Goal: Download file/media

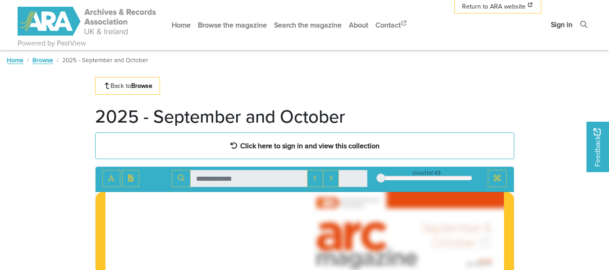
click at [565, 23] on link "Sign in" at bounding box center [562, 25] width 29 height 24
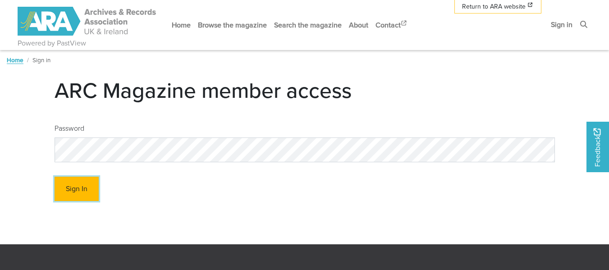
click at [78, 185] on button "Sign In" at bounding box center [77, 189] width 44 height 25
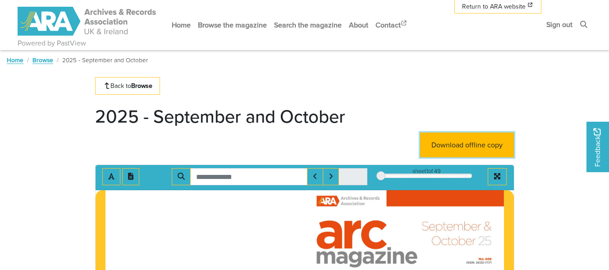
click at [454, 146] on link "Download offline copy" at bounding box center [467, 145] width 94 height 25
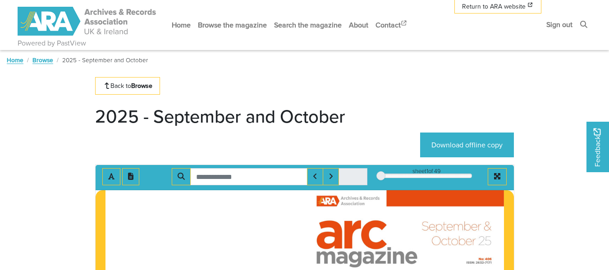
click at [42, 60] on link "Browse" at bounding box center [42, 59] width 21 height 9
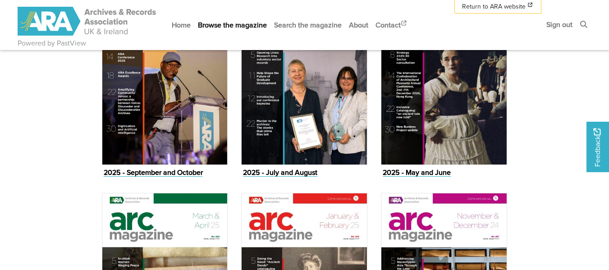
scroll to position [470, 0]
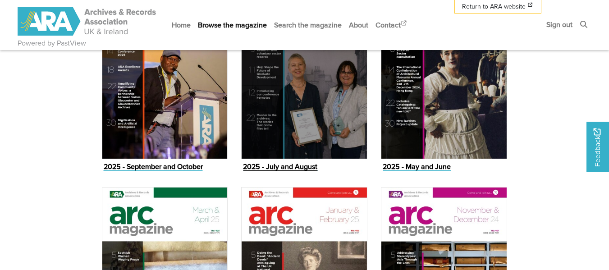
click at [308, 83] on img "Issue" at bounding box center [304, 70] width 126 height 178
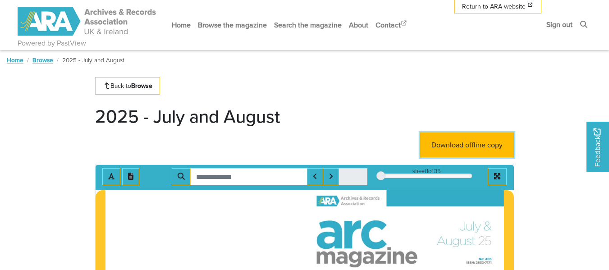
click at [470, 142] on link "Download offline copy" at bounding box center [467, 145] width 94 height 25
